Goal: Task Accomplishment & Management: Complete application form

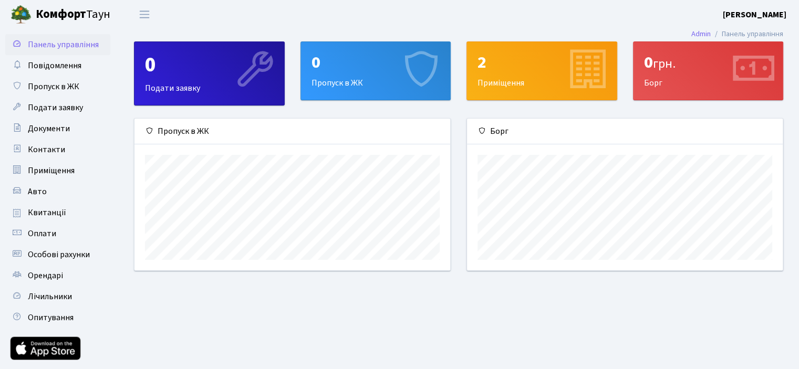
scroll to position [151, 315]
click at [82, 174] on link "Приміщення" at bounding box center [57, 170] width 105 height 21
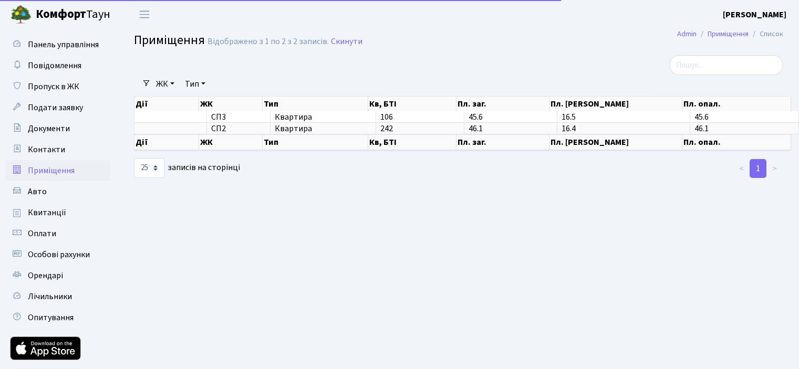
select select "25"
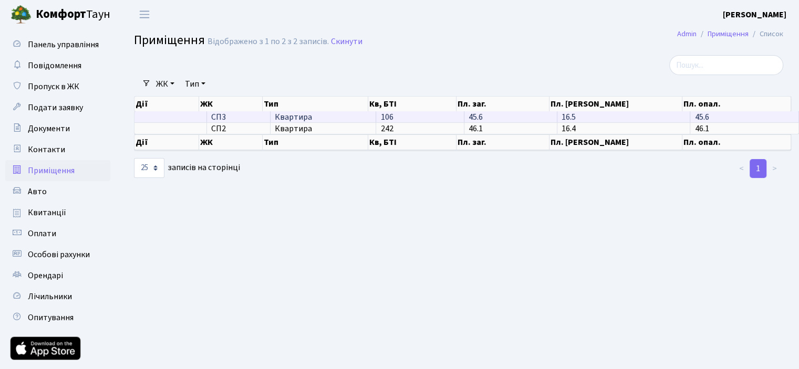
click at [191, 118] on td at bounding box center [170, 116] width 72 height 11
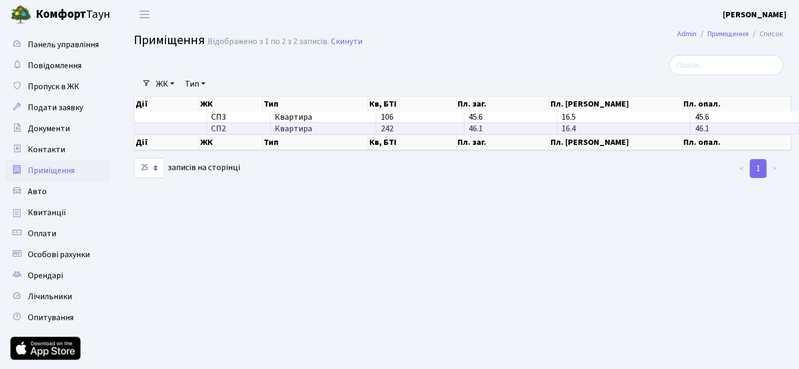
click at [194, 128] on td at bounding box center [170, 128] width 72 height 12
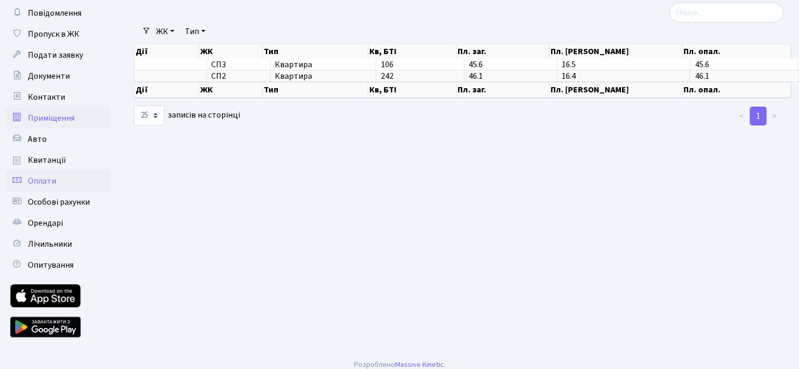
scroll to position [61, 0]
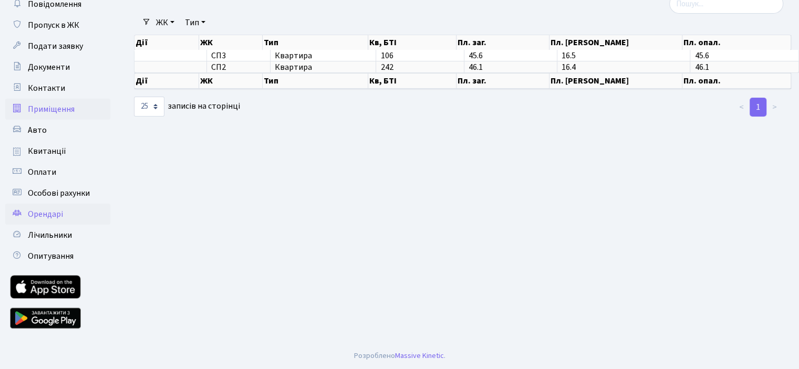
click at [61, 213] on span "Орендарі" at bounding box center [45, 214] width 35 height 12
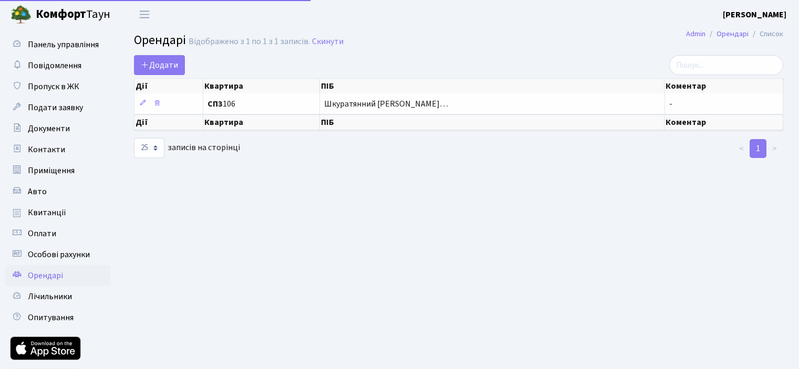
select select "25"
click at [173, 66] on span "Додати" at bounding box center [159, 65] width 37 height 12
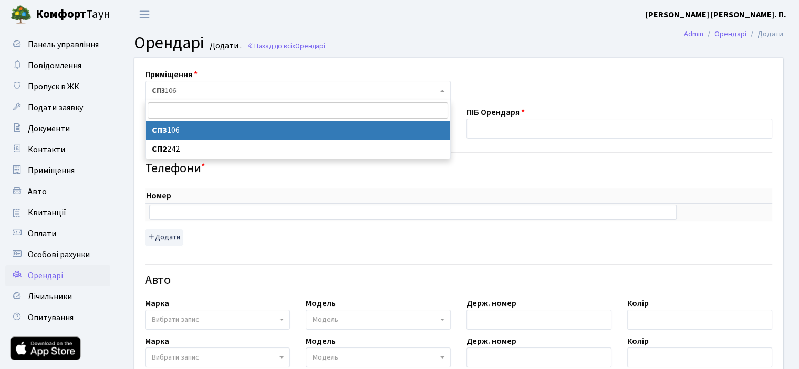
click at [188, 91] on span "СП3 106" at bounding box center [295, 91] width 286 height 11
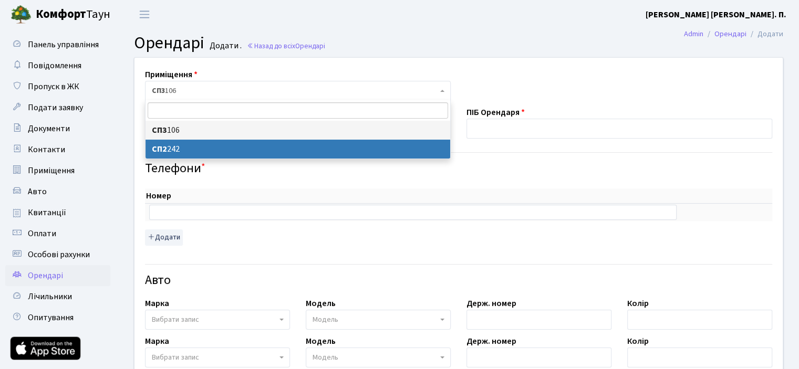
select select "20492"
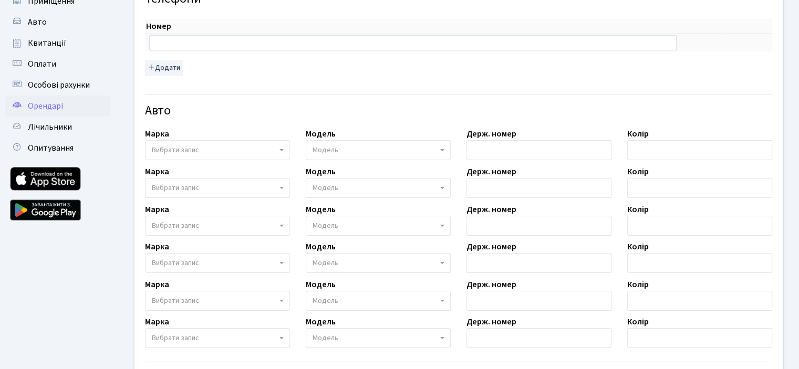
scroll to position [127, 0]
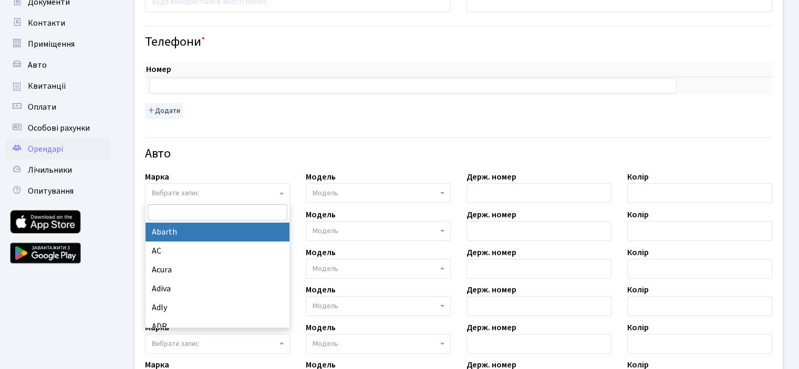
click at [201, 190] on span "Вибрати запис" at bounding box center [214, 193] width 125 height 11
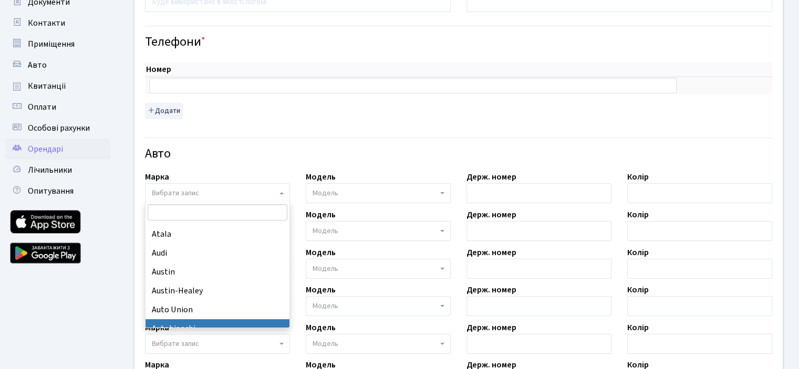
scroll to position [525, 0]
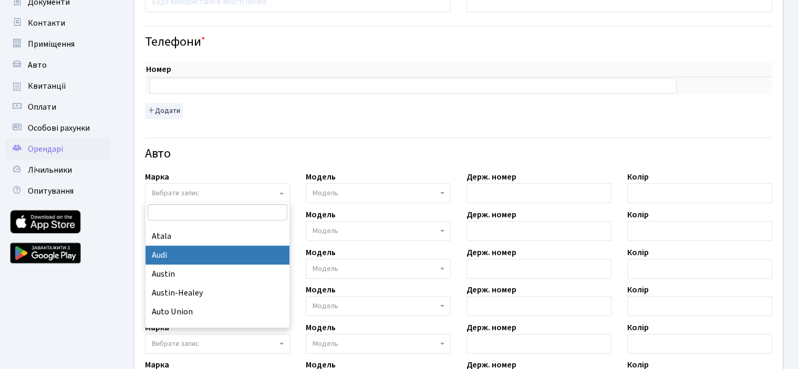
select select "13"
select select
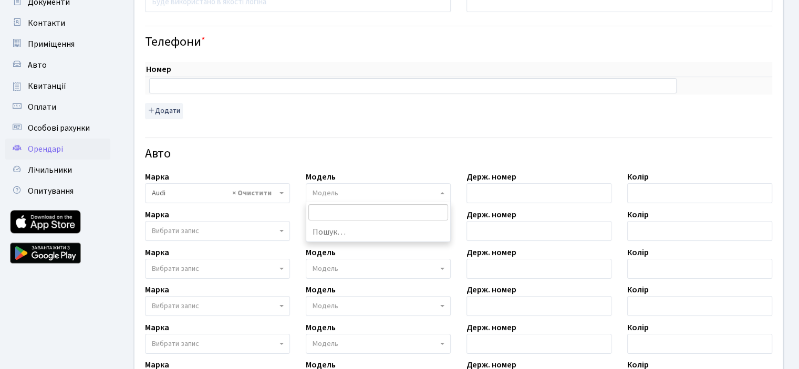
click at [435, 189] on span "Модель" at bounding box center [374, 193] width 125 height 11
click at [56, 69] on link "Авто" at bounding box center [57, 65] width 105 height 21
click at [59, 65] on link "Авто" at bounding box center [57, 65] width 105 height 21
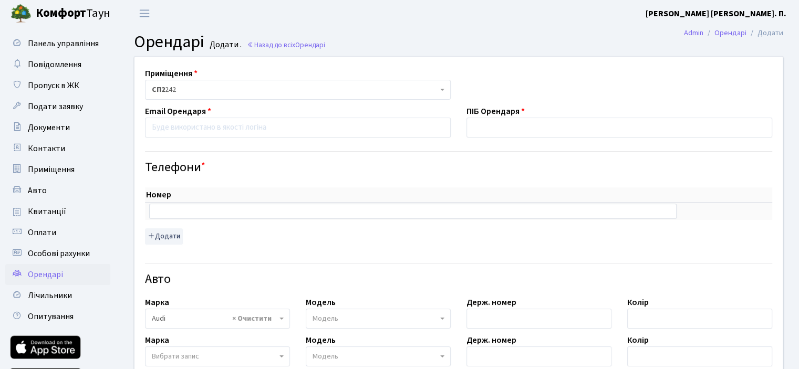
scroll to position [0, 0]
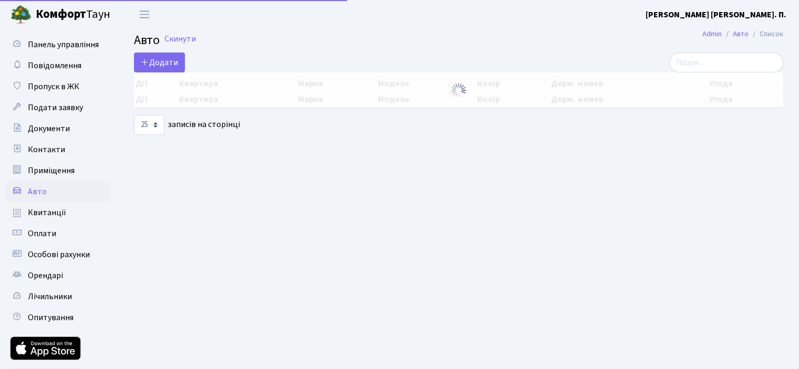
select select "25"
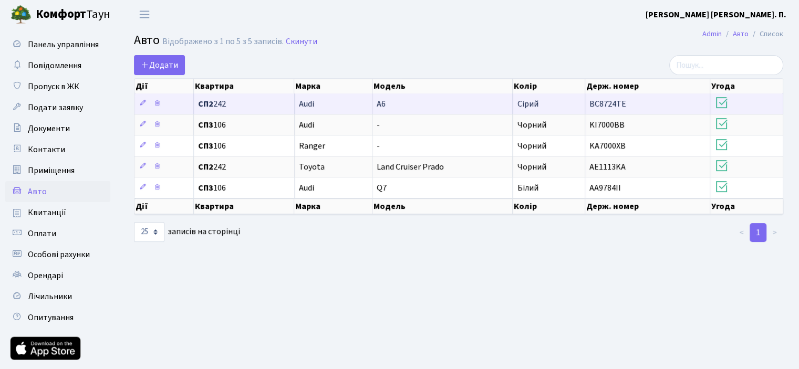
drag, startPoint x: 577, startPoint y: 103, endPoint x: 628, endPoint y: 100, distance: 51.0
click at [628, 100] on tr "СП2 242 Audi A6 Сірий BC8724TE" at bounding box center [458, 103] width 648 height 20
copy tr "BC8724TE"
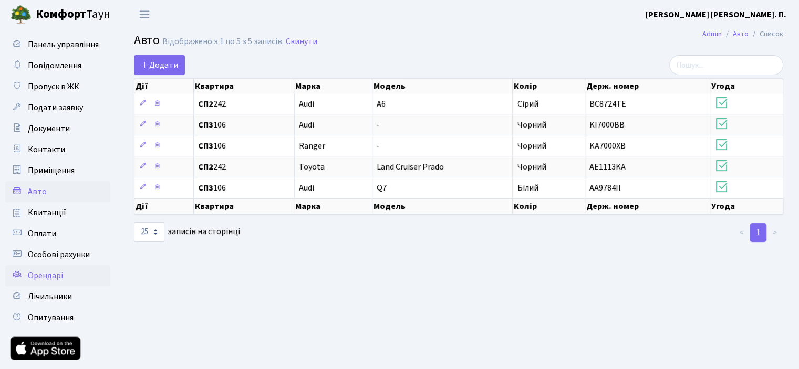
click at [49, 276] on span "Орендарі" at bounding box center [45, 276] width 35 height 12
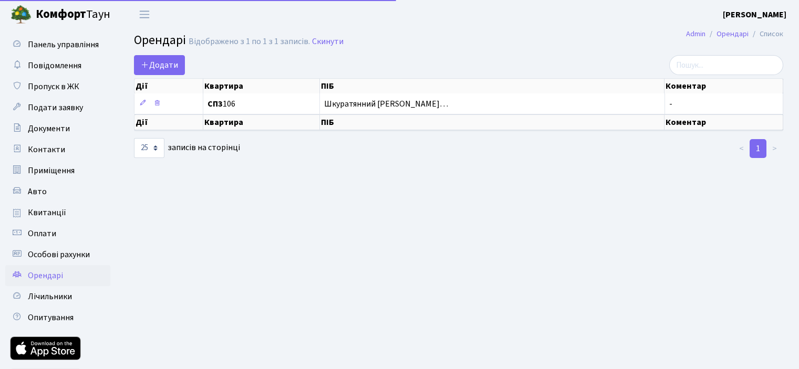
select select "25"
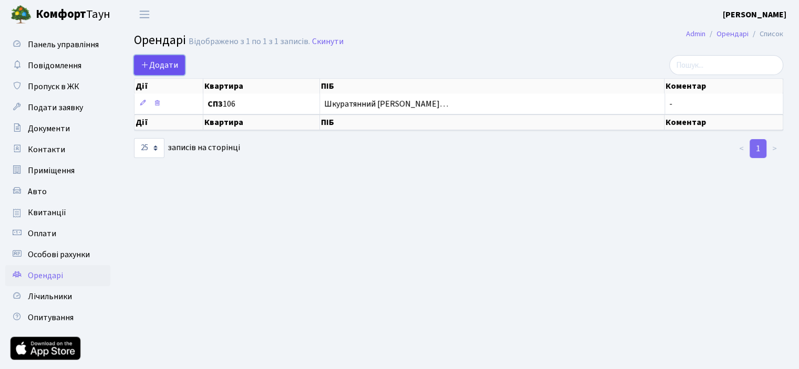
click at [166, 65] on span "Додати" at bounding box center [159, 65] width 37 height 12
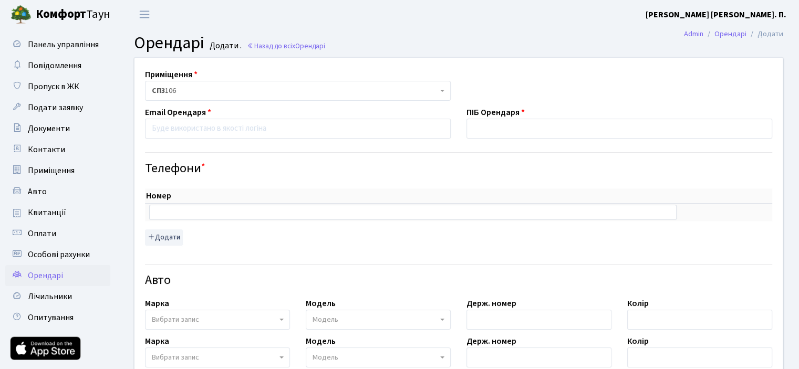
click at [202, 90] on span "СП3 106" at bounding box center [295, 91] width 286 height 11
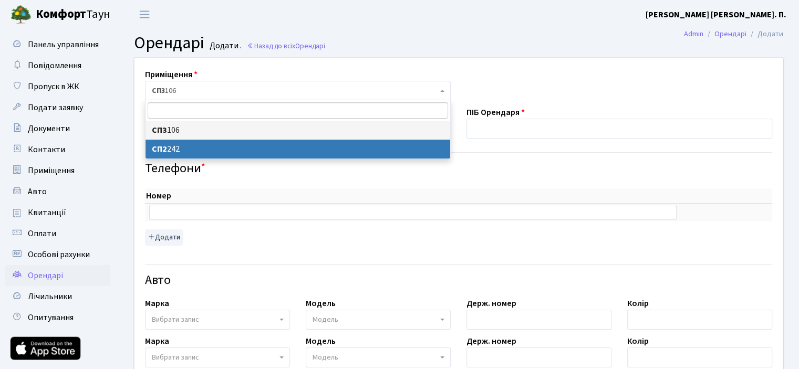
select select "20492"
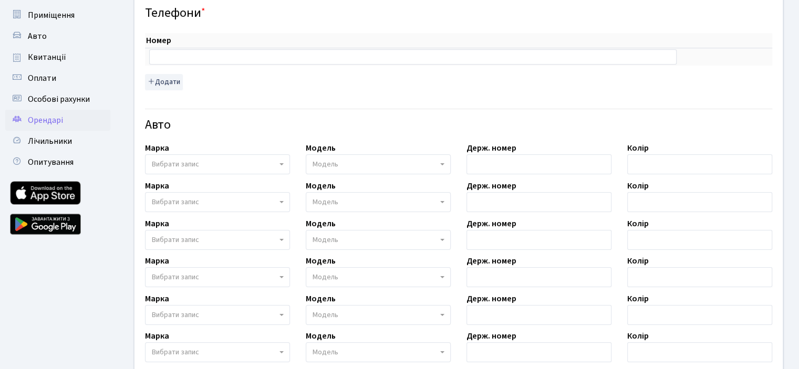
scroll to position [158, 0]
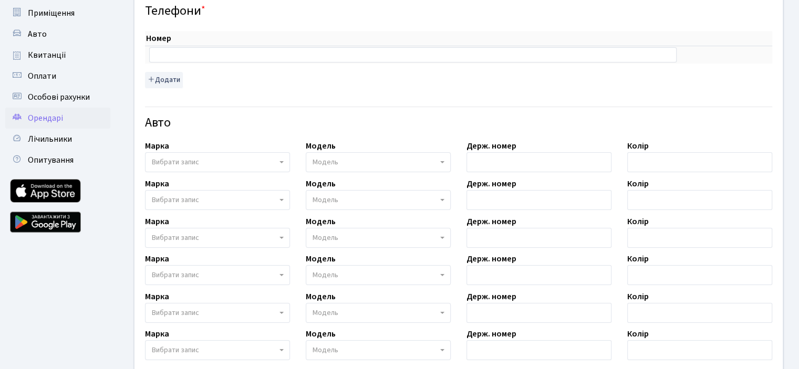
click at [214, 164] on span "Вибрати запис" at bounding box center [214, 162] width 125 height 11
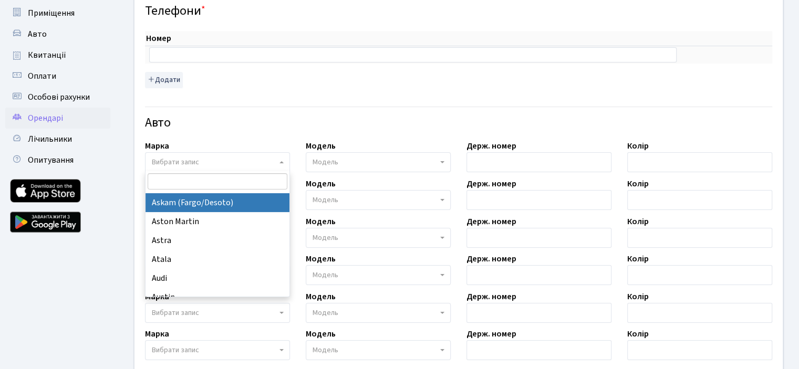
scroll to position [473, 0]
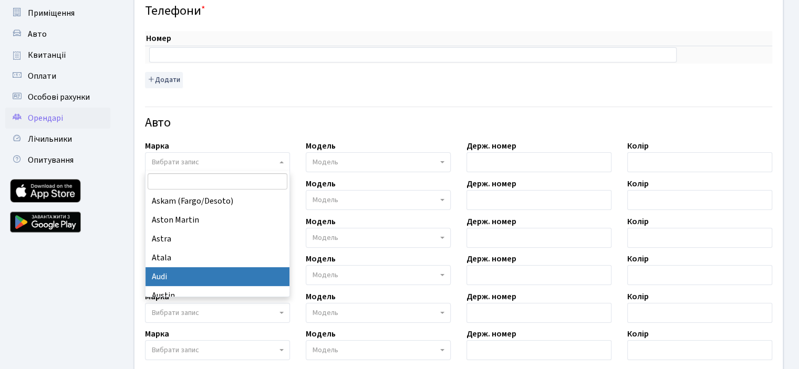
select select "13"
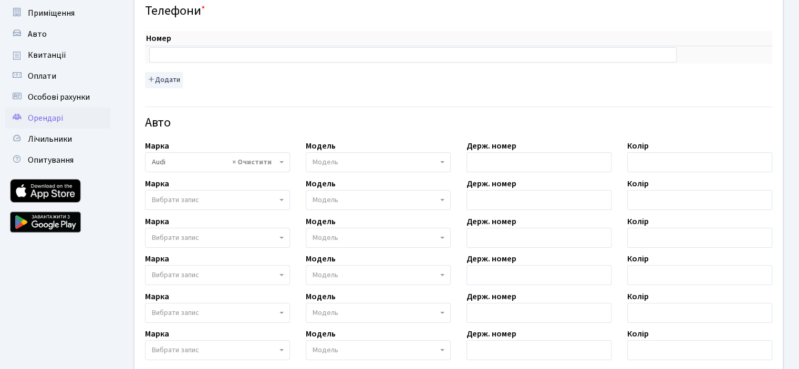
click at [336, 158] on span "Модель" at bounding box center [325, 162] width 26 height 11
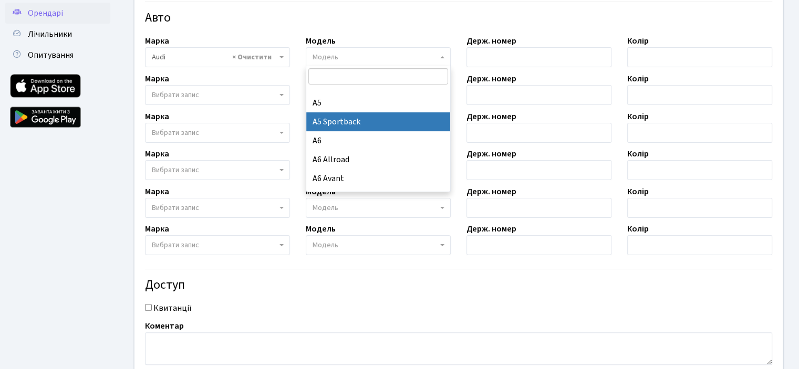
scroll to position [410, 0]
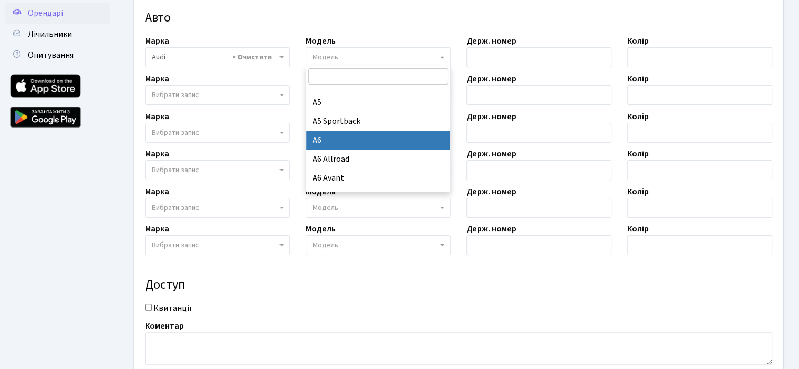
select select "160"
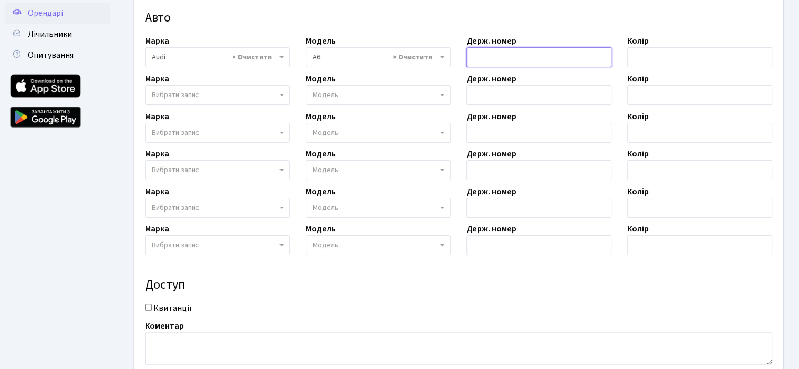
paste input "BC8724TE"
type input "BC8724TE"
click at [641, 53] on input "text" at bounding box center [699, 57] width 145 height 20
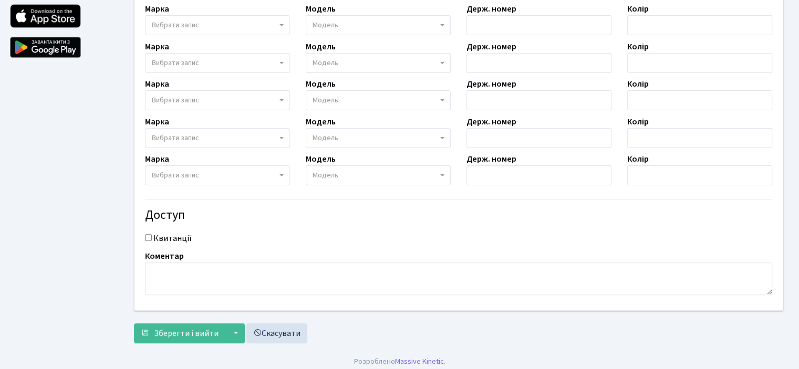
scroll to position [337, 0]
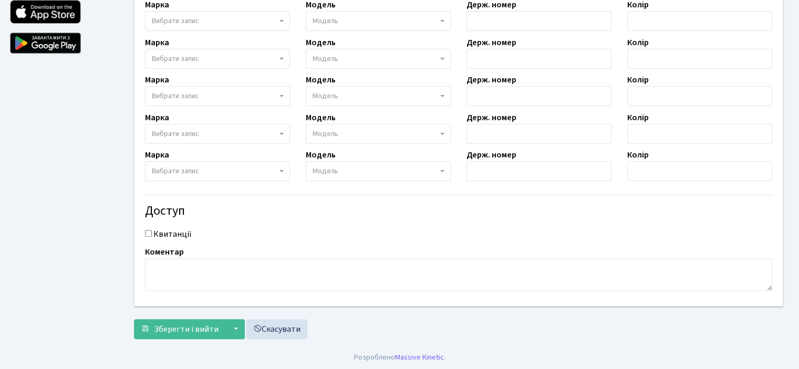
type input "сірий"
click at [147, 233] on input "Квитанції" at bounding box center [148, 233] width 7 height 7
checkbox input "true"
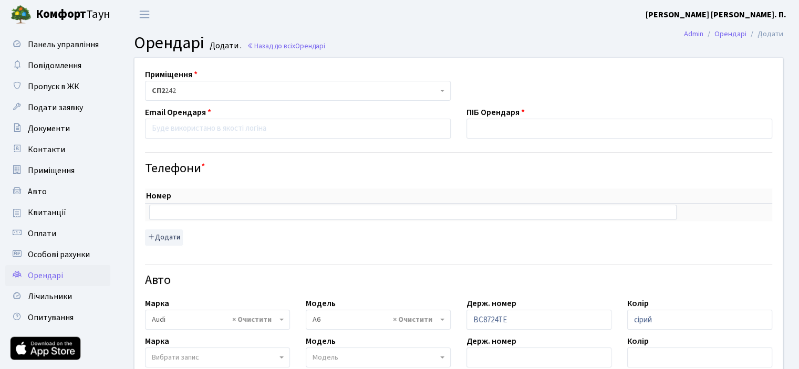
scroll to position [0, 0]
click at [170, 123] on input "email" at bounding box center [298, 129] width 306 height 20
type input "vilgelm07@gmail.com"
click at [495, 125] on input "text" at bounding box center [619, 129] width 306 height 20
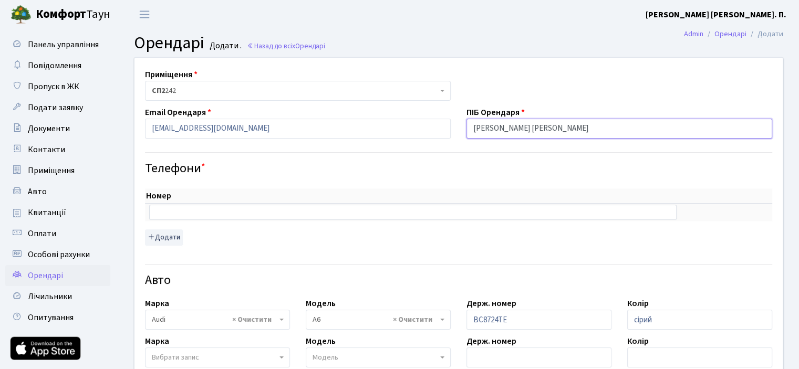
type input "Мосиєнко Дмитро Андрійович"
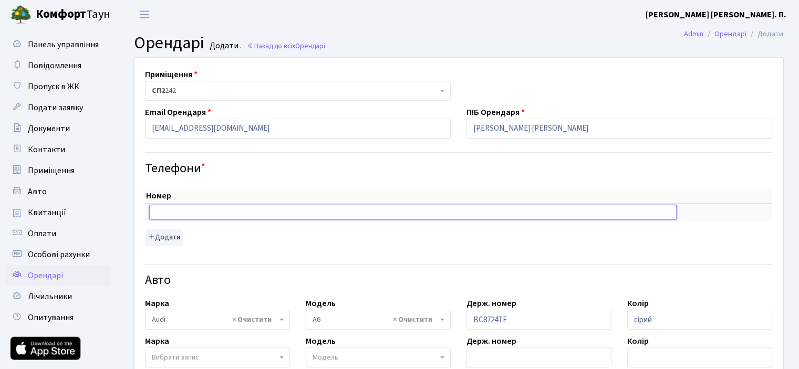
click at [168, 214] on input "text" at bounding box center [412, 212] width 527 height 15
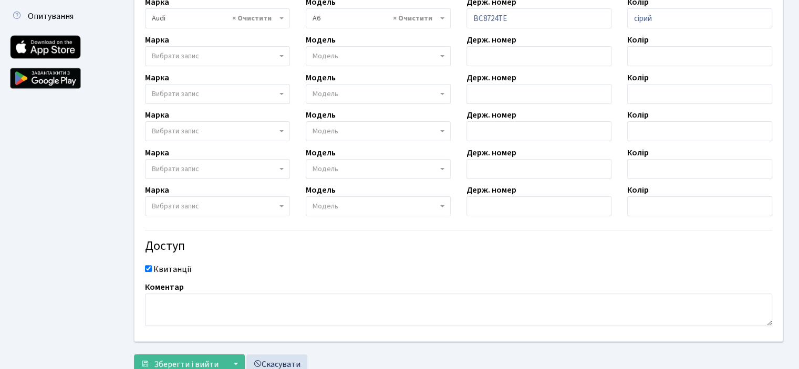
scroll to position [337, 0]
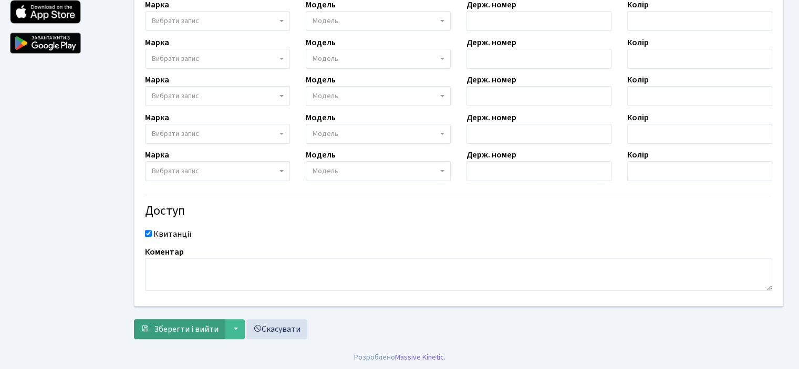
type input "+380980403932"
click at [208, 329] on span "Зберегти і вийти" at bounding box center [186, 329] width 65 height 12
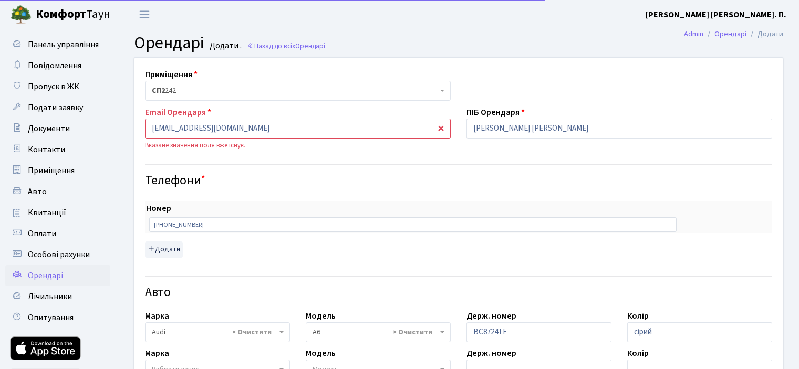
select select "160"
click at [248, 132] on input "[EMAIL_ADDRESS][DOMAIN_NAME]" at bounding box center [298, 129] width 306 height 20
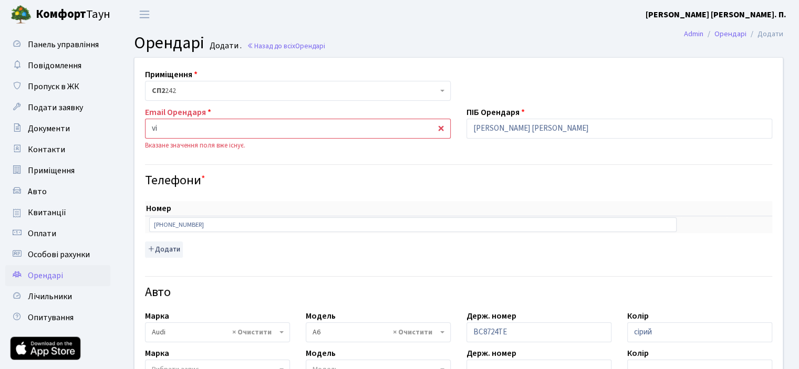
type input "v"
type input "dkowcz7@gmail.com"
click at [282, 180] on h4 "Телефони *" at bounding box center [458, 180] width 627 height 15
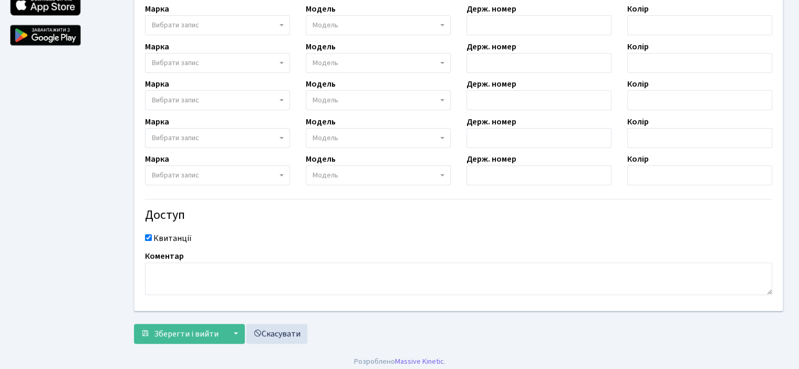
scroll to position [349, 0]
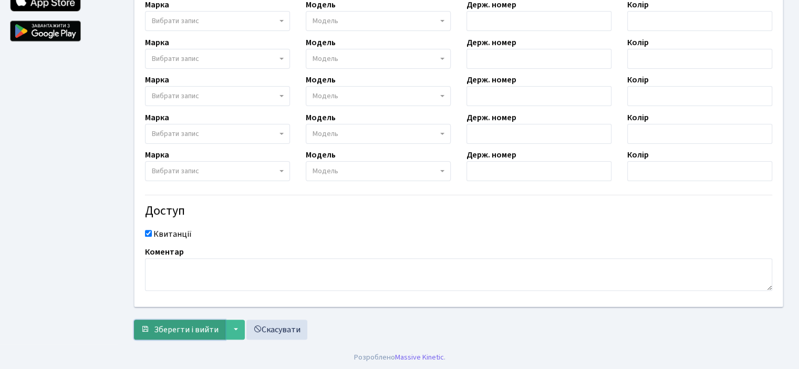
click at [184, 324] on span "Зберегти і вийти" at bounding box center [186, 330] width 65 height 12
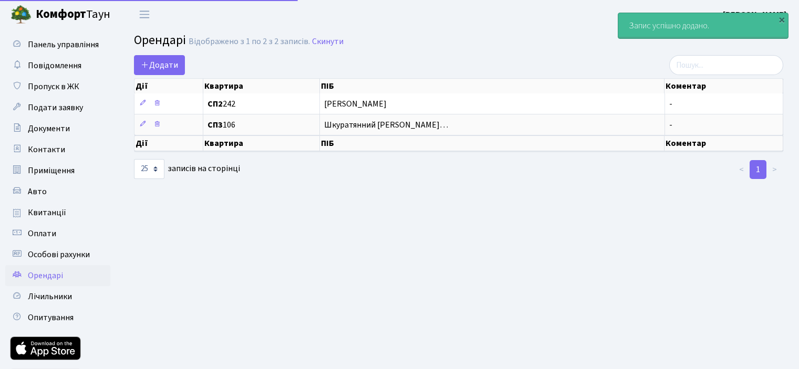
select select "25"
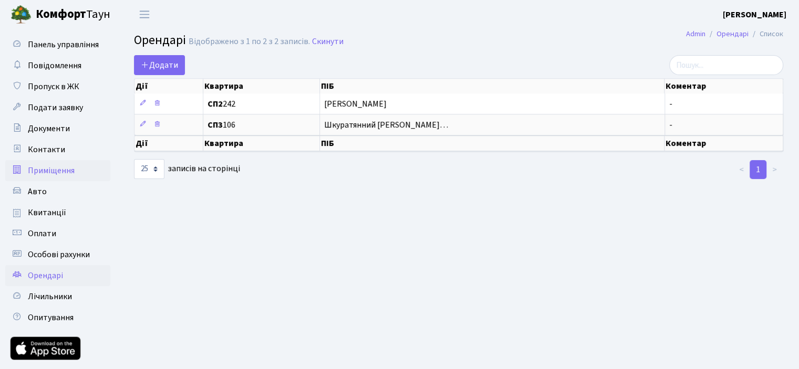
click at [101, 163] on link "Приміщення" at bounding box center [57, 170] width 105 height 21
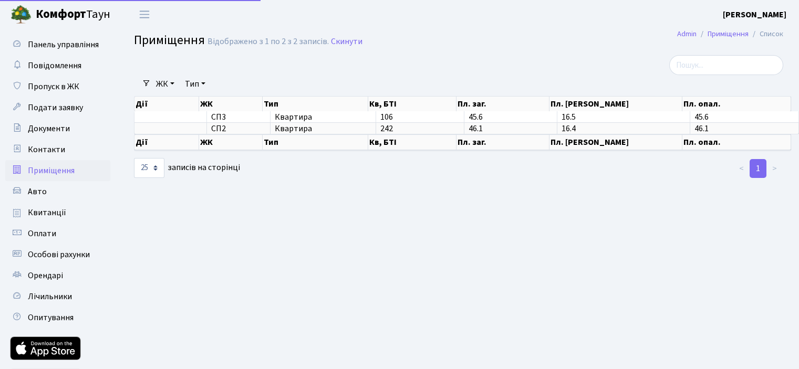
select select "25"
click at [78, 4] on link "[PERSON_NAME]" at bounding box center [65, 14] width 131 height 29
select select "25"
click at [438, 36] on h2 "Приміщення Відображено з 1 по 2 з 2 записів. Скинути" at bounding box center [458, 42] width 649 height 18
click at [227, 217] on main "Admin Приміщення Список Приміщення Відображено з 1 по 2 з 2 записів. Скинути Фі…" at bounding box center [458, 216] width 680 height 375
